Goal: Obtain resource: Obtain resource

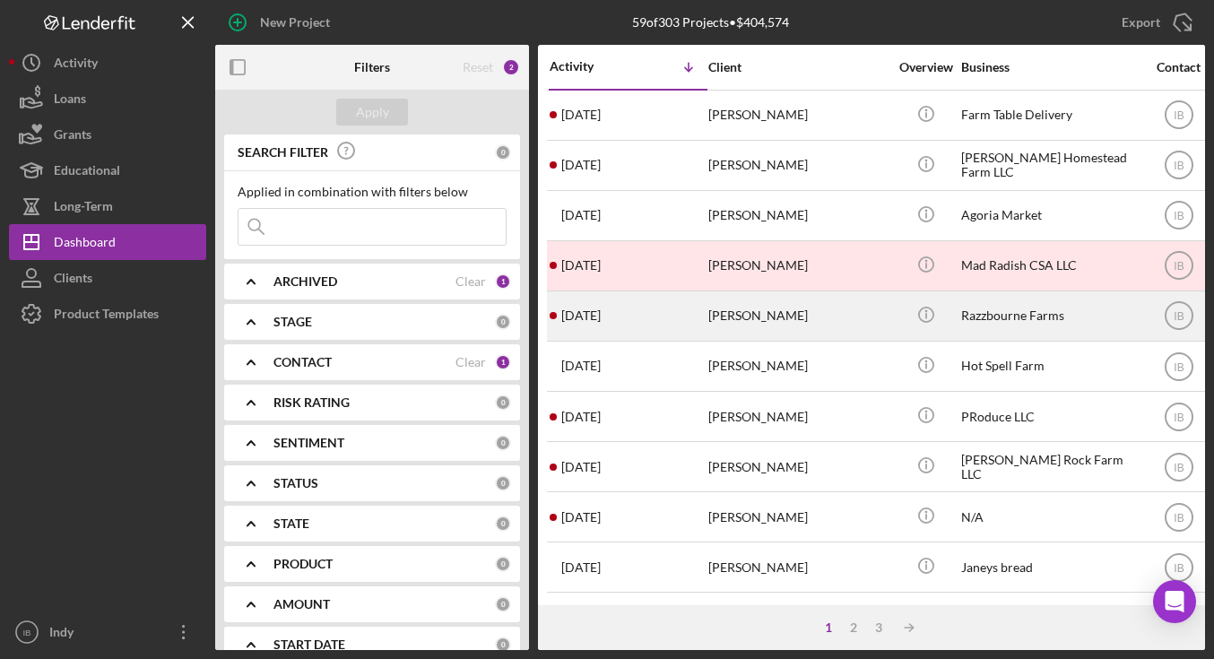
click at [658, 336] on div "[DATE] [PERSON_NAME]" at bounding box center [628, 316] width 157 height 48
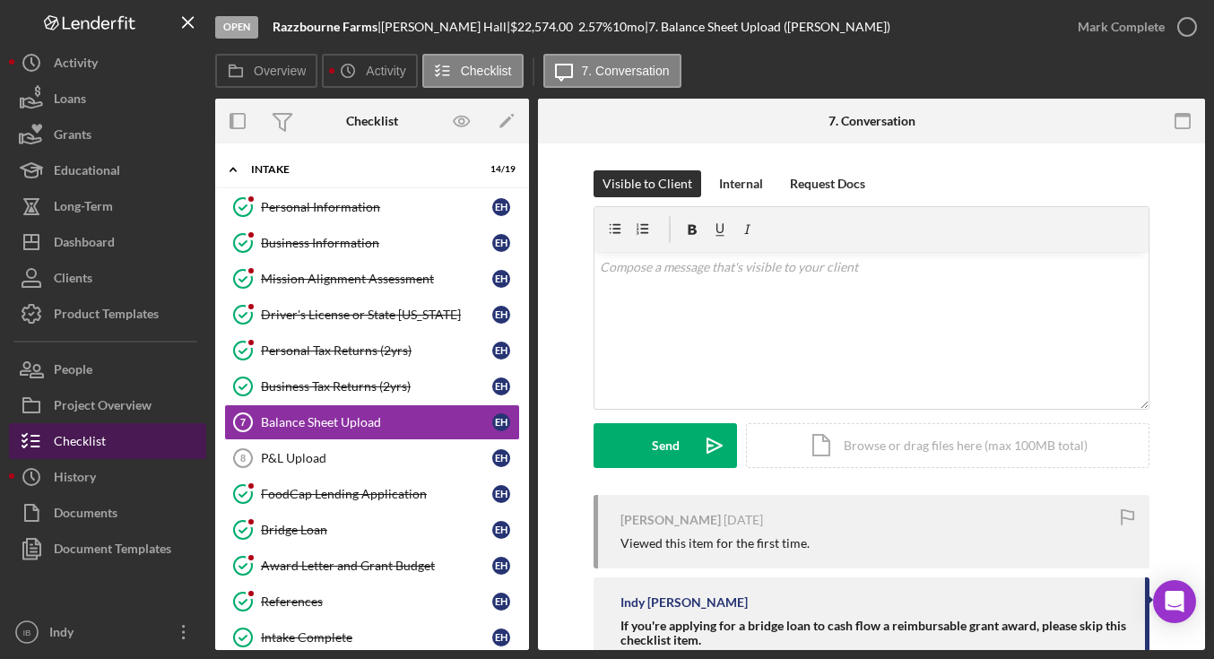
scroll to position [25, 0]
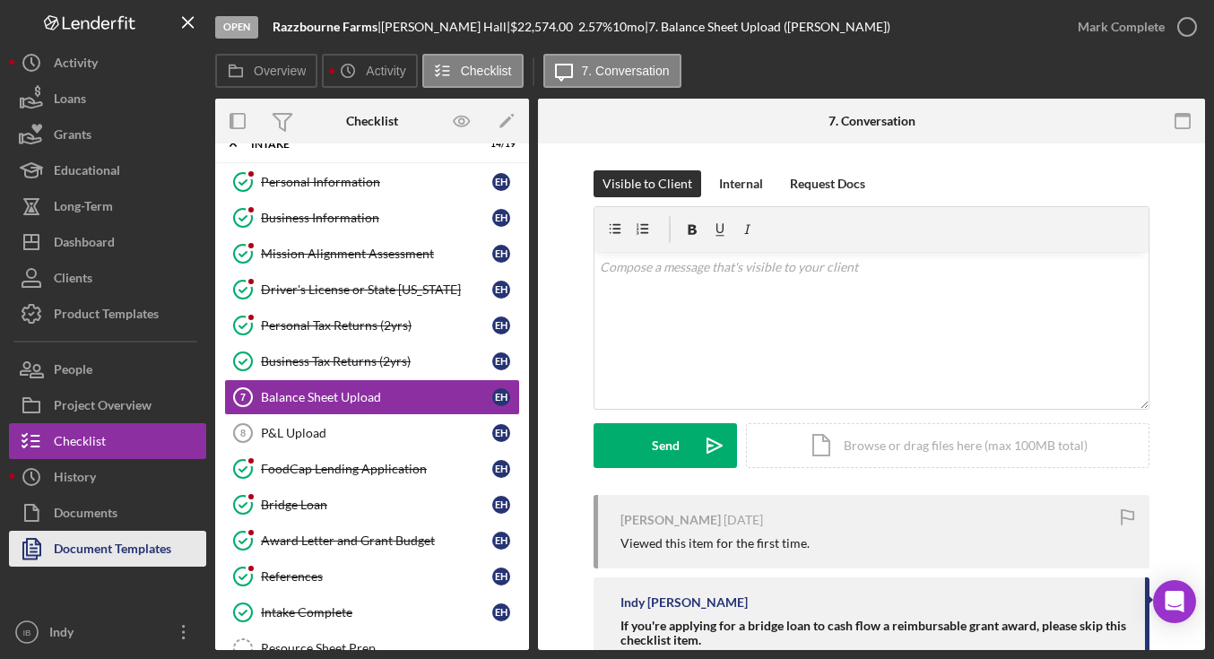
click at [111, 542] on div "Document Templates" at bounding box center [112, 551] width 117 height 40
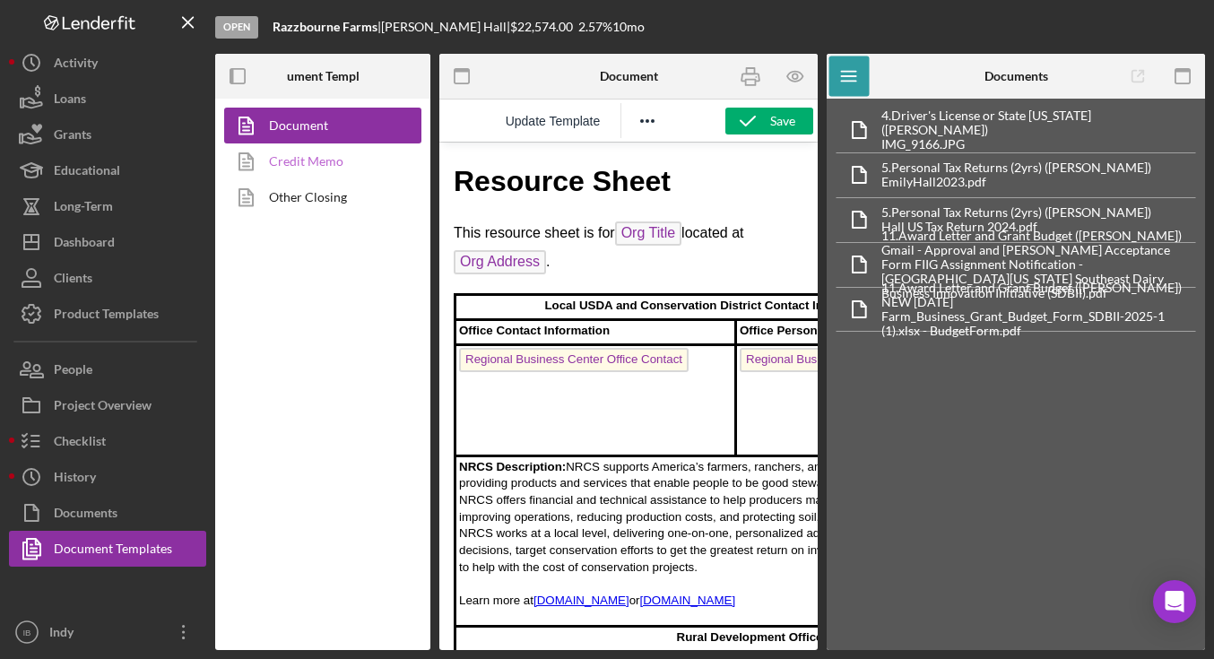
click at [343, 161] on link "Credit Memo" at bounding box center [318, 161] width 188 height 36
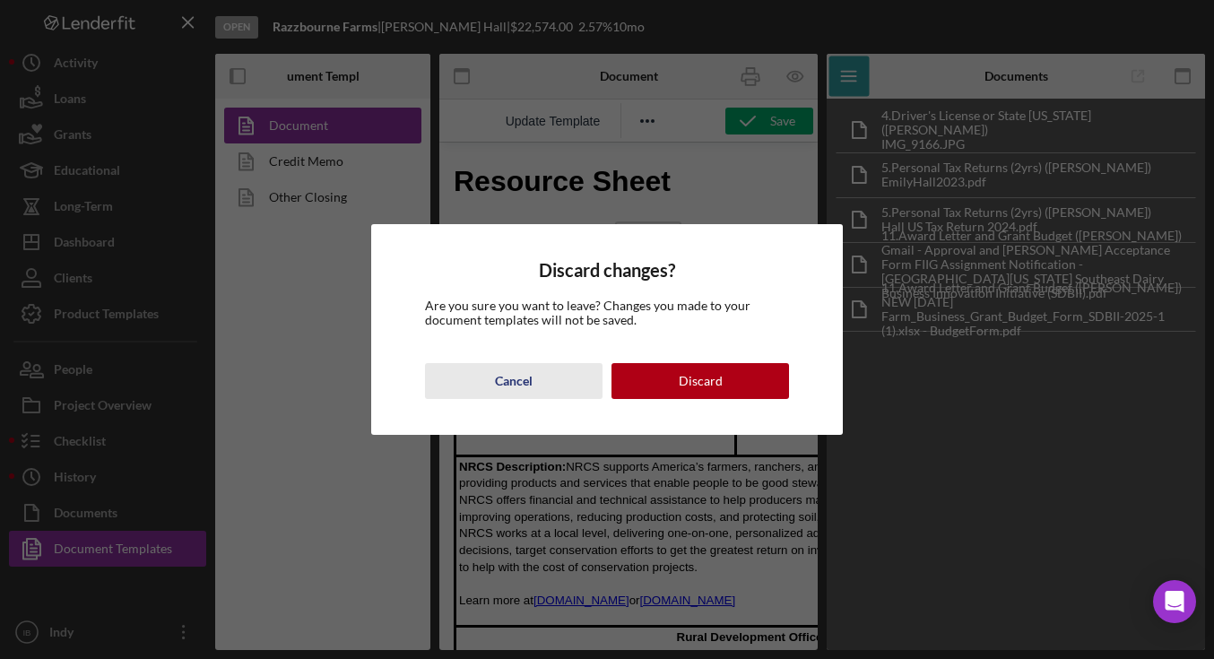
click at [517, 375] on div "Cancel" at bounding box center [514, 381] width 38 height 36
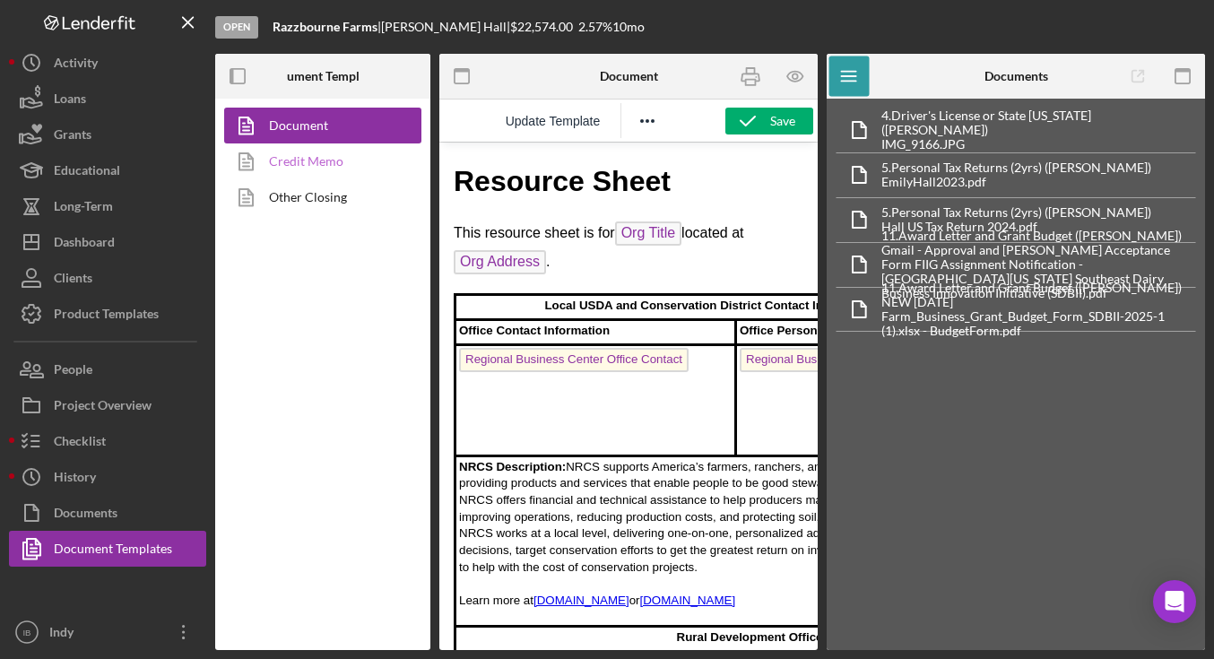
click at [341, 153] on link "Credit Memo" at bounding box center [318, 161] width 188 height 36
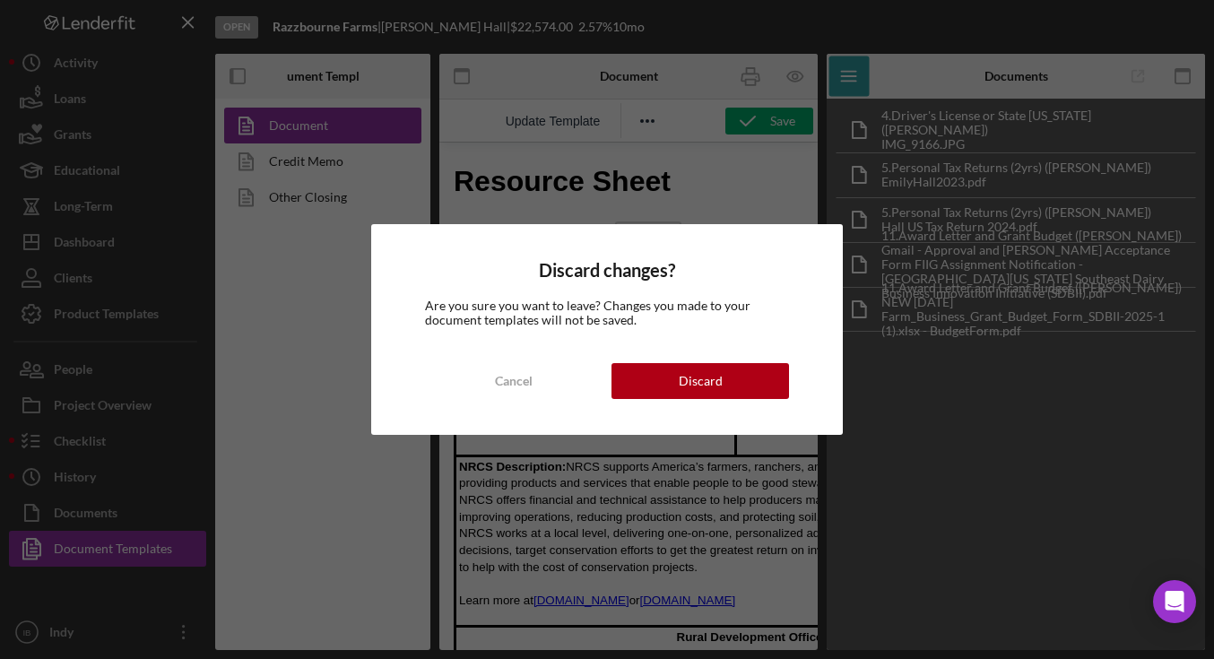
click at [734, 400] on div "Discard changes? Are you sure you want to leave? Changes you made to your docum…" at bounding box center [607, 329] width 472 height 211
click at [713, 379] on div "Discard" at bounding box center [701, 381] width 44 height 36
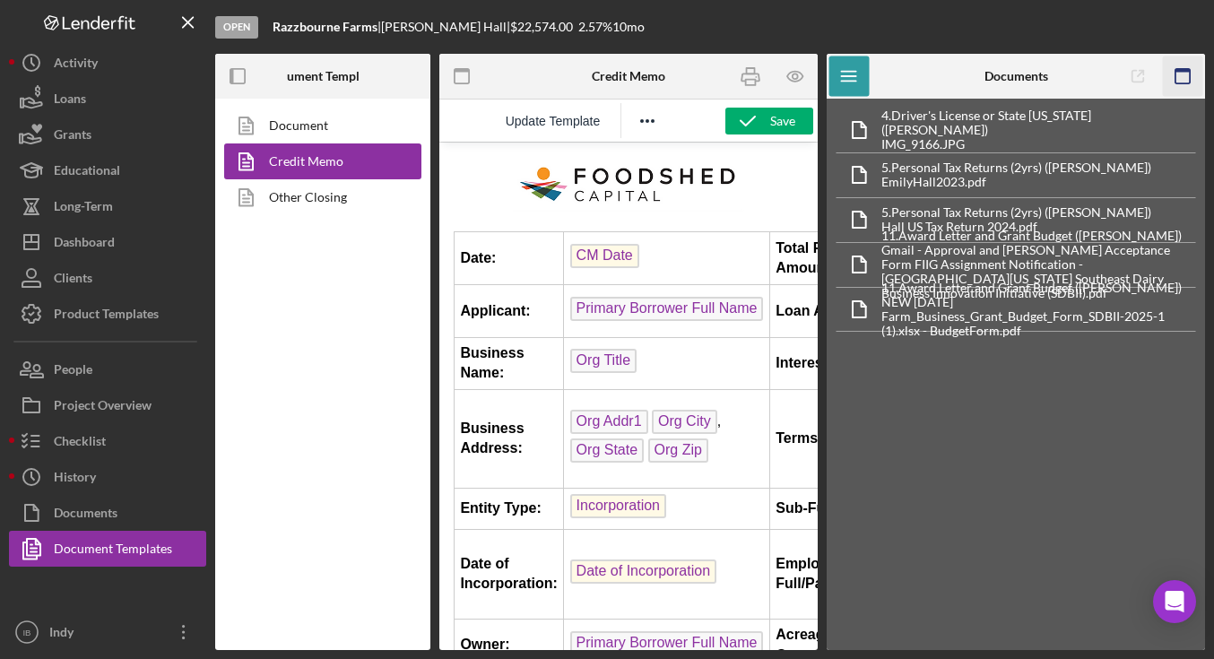
click at [1192, 83] on icon "button" at bounding box center [1183, 76] width 40 height 40
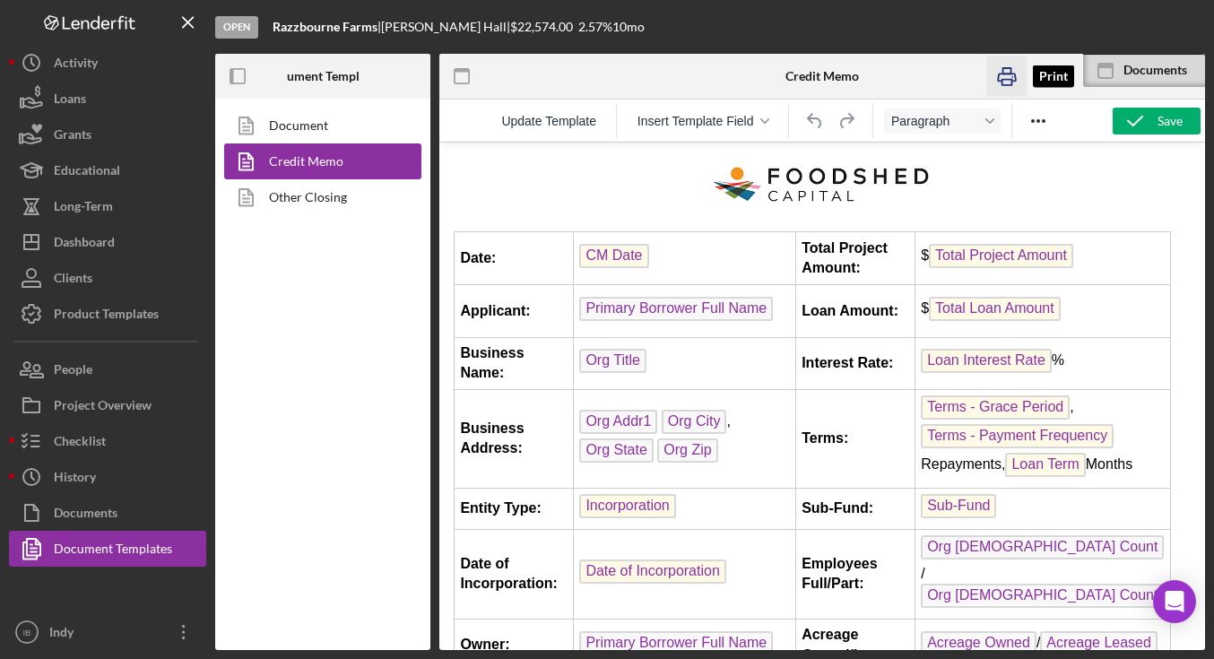
drag, startPoint x: 1012, startPoint y: 64, endPoint x: 190, endPoint y: 109, distance: 822.7
click at [1012, 64] on icon "button" at bounding box center [1007, 76] width 40 height 40
